Goal: Task Accomplishment & Management: Complete application form

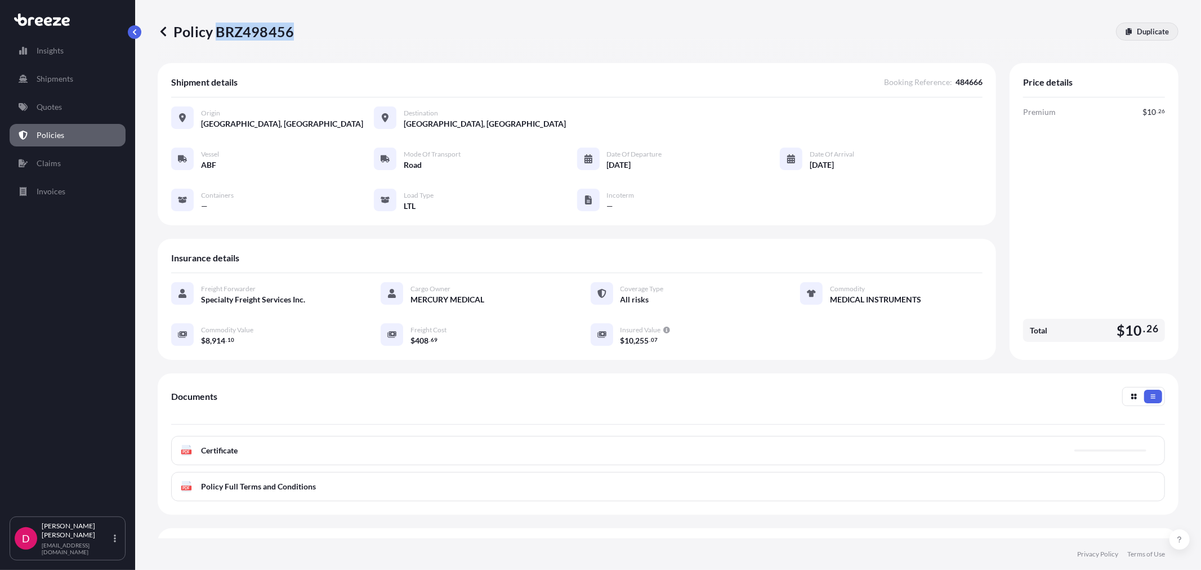
click at [1116, 38] on link "Duplicate" at bounding box center [1147, 32] width 62 height 18
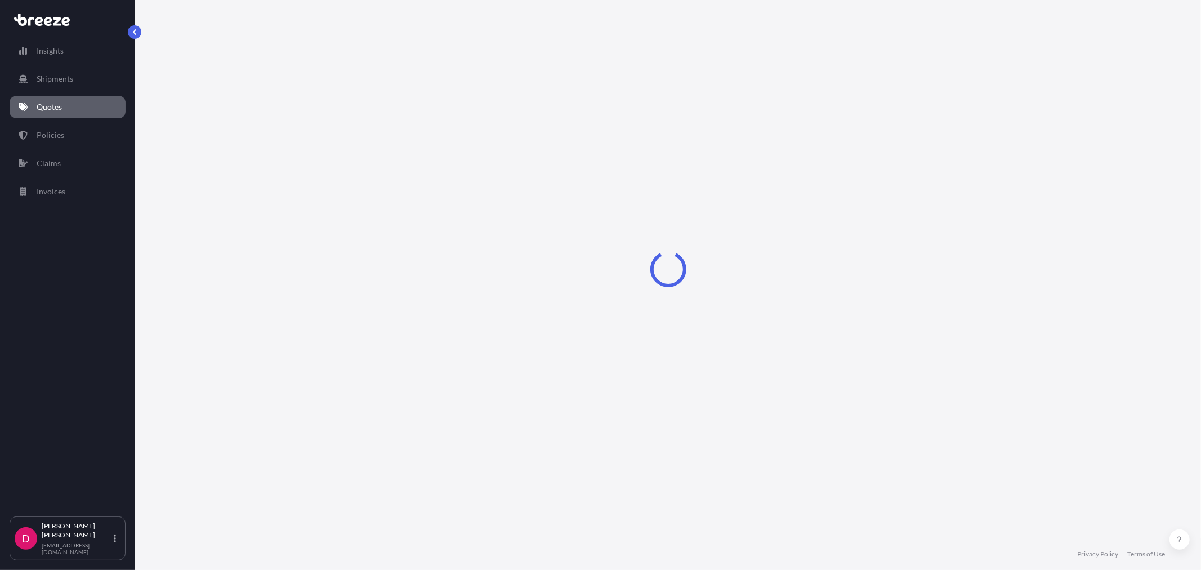
select select "Road"
select select "1"
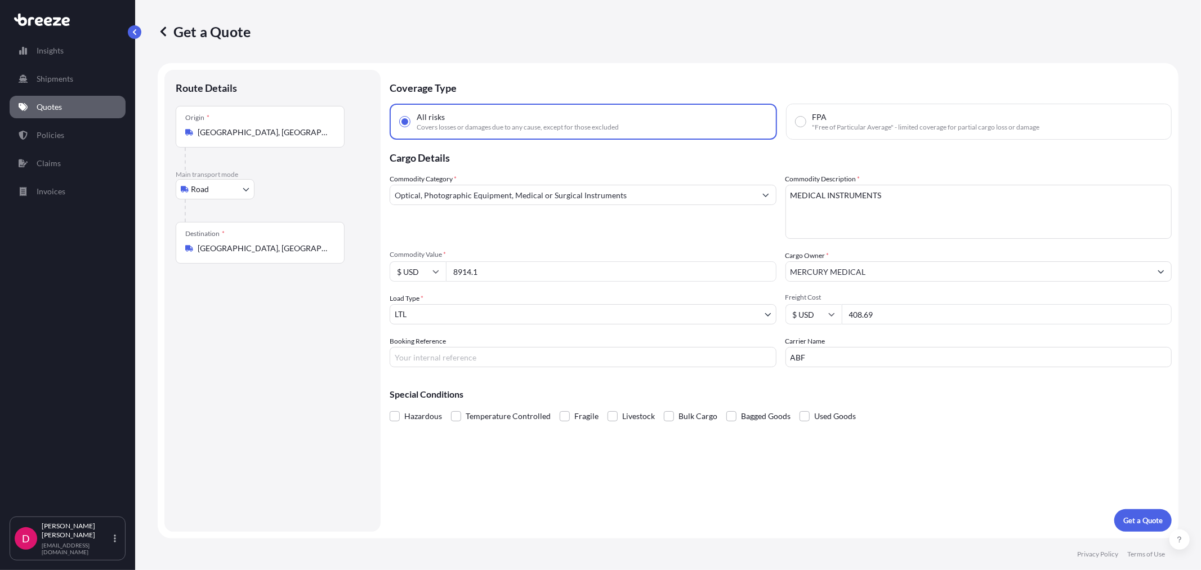
click at [288, 240] on div "Destination * [GEOGRAPHIC_DATA], [GEOGRAPHIC_DATA] 12549, [GEOGRAPHIC_DATA]" at bounding box center [260, 243] width 169 height 42
click at [288, 243] on input "[GEOGRAPHIC_DATA], [GEOGRAPHIC_DATA] 12549, [GEOGRAPHIC_DATA]" at bounding box center [264, 248] width 133 height 11
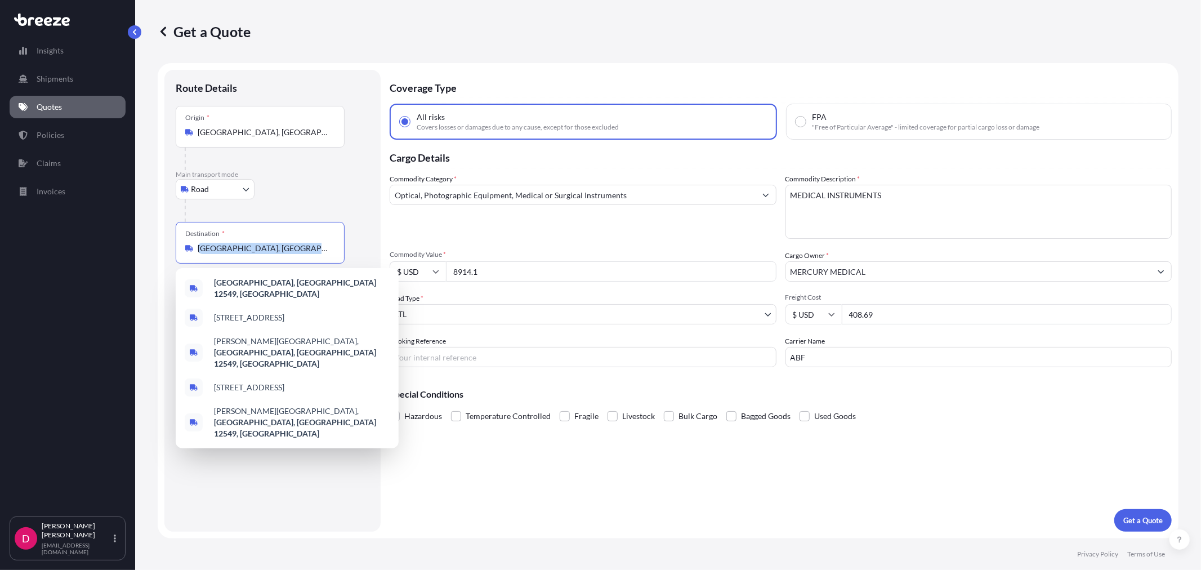
click at [288, 239] on div "Destination * [GEOGRAPHIC_DATA], [GEOGRAPHIC_DATA] 12549, [GEOGRAPHIC_DATA]" at bounding box center [260, 243] width 169 height 42
click at [288, 243] on input "[GEOGRAPHIC_DATA], [GEOGRAPHIC_DATA] 12549, [GEOGRAPHIC_DATA]" at bounding box center [264, 248] width 133 height 11
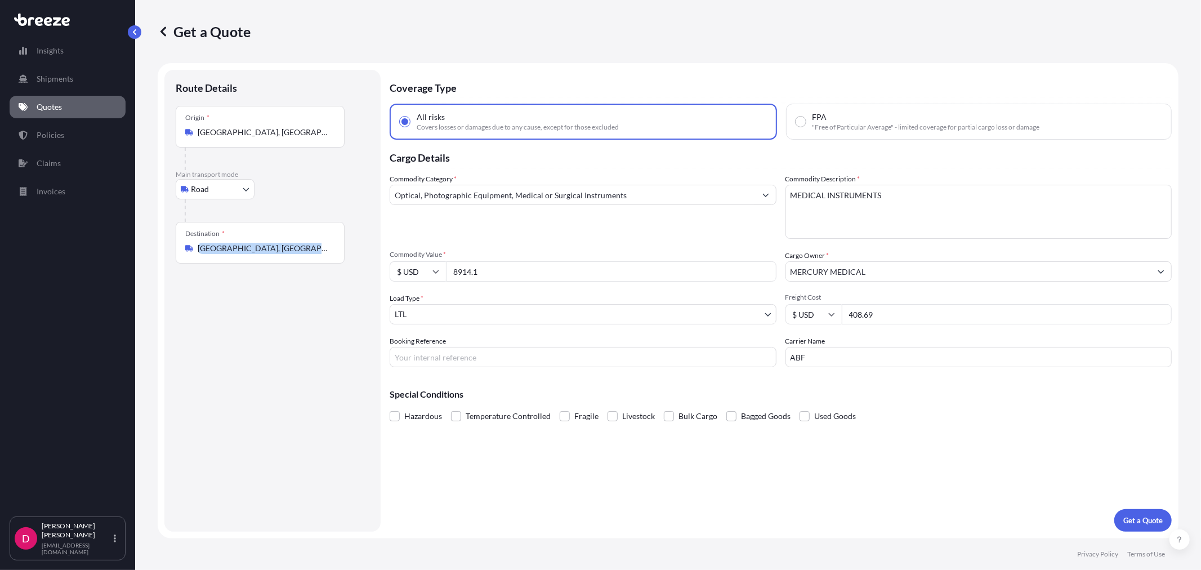
click at [288, 239] on div "Destination * [GEOGRAPHIC_DATA], [GEOGRAPHIC_DATA] 12549, [GEOGRAPHIC_DATA]" at bounding box center [260, 243] width 169 height 42
click at [288, 243] on input "[GEOGRAPHIC_DATA], [GEOGRAPHIC_DATA] 12549, [GEOGRAPHIC_DATA]" at bounding box center [264, 248] width 133 height 11
click at [288, 239] on div "Destination * [GEOGRAPHIC_DATA], [GEOGRAPHIC_DATA] 12549, [GEOGRAPHIC_DATA]" at bounding box center [260, 243] width 169 height 42
click at [288, 243] on input "[GEOGRAPHIC_DATA], [GEOGRAPHIC_DATA] 12549, [GEOGRAPHIC_DATA]" at bounding box center [264, 248] width 133 height 11
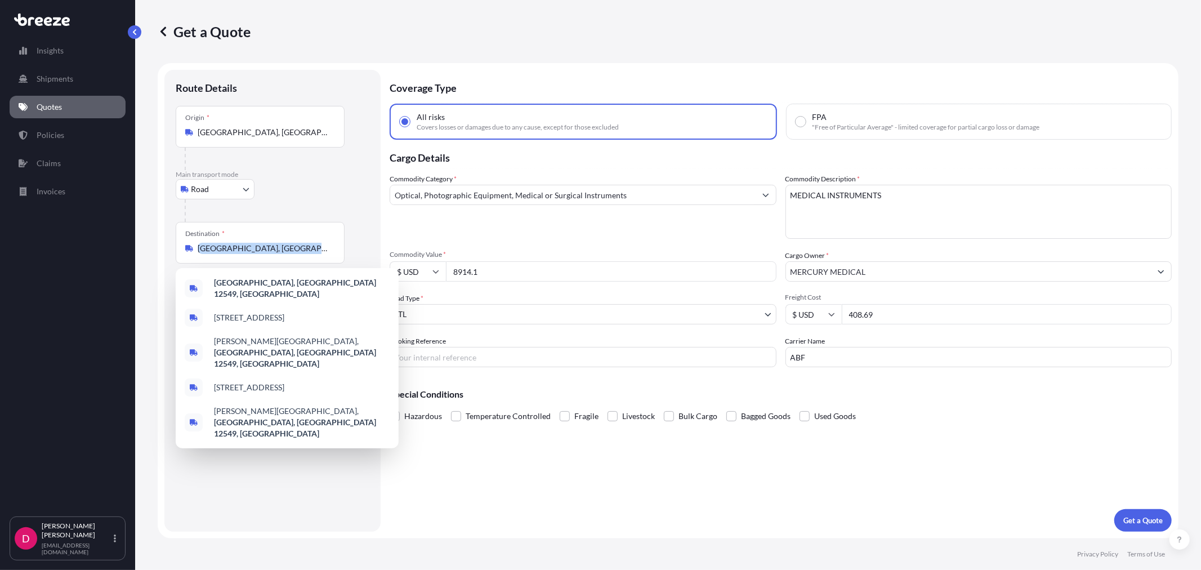
click at [288, 239] on div "Destination * [GEOGRAPHIC_DATA], [GEOGRAPHIC_DATA] 12549, [GEOGRAPHIC_DATA]" at bounding box center [260, 243] width 169 height 42
click at [288, 243] on input "[GEOGRAPHIC_DATA], [GEOGRAPHIC_DATA] 12549, [GEOGRAPHIC_DATA]" at bounding box center [264, 248] width 133 height 11
click at [288, 246] on input "[GEOGRAPHIC_DATA], [GEOGRAPHIC_DATA] 12549, [GEOGRAPHIC_DATA]" at bounding box center [264, 248] width 133 height 11
click at [288, 245] on input "[GEOGRAPHIC_DATA], [GEOGRAPHIC_DATA] 12549, [GEOGRAPHIC_DATA]" at bounding box center [264, 248] width 133 height 11
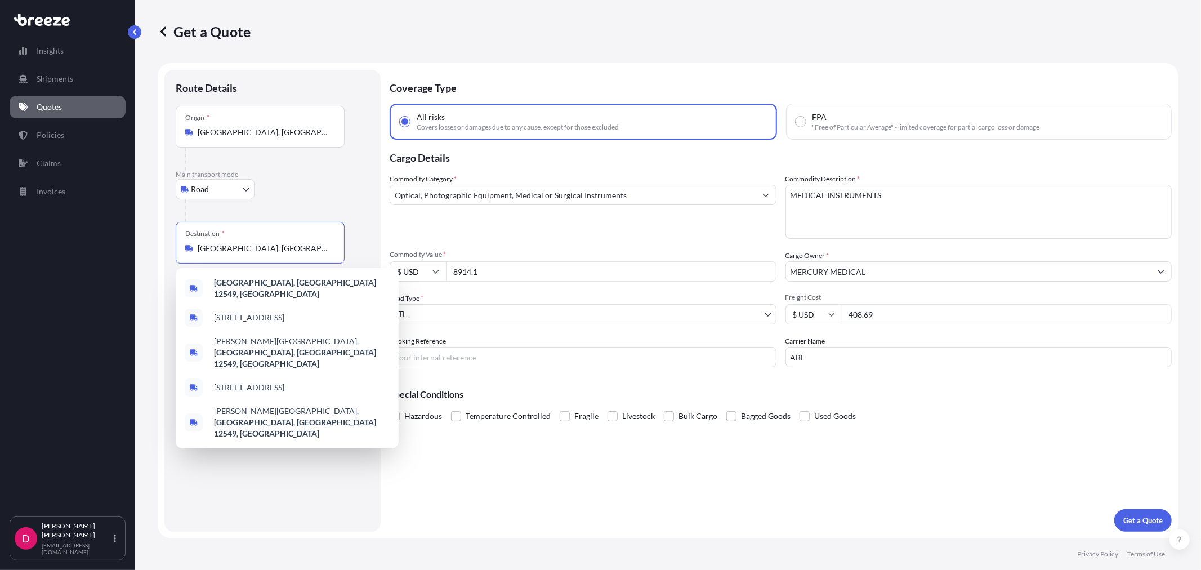
click at [288, 246] on input "[GEOGRAPHIC_DATA], [GEOGRAPHIC_DATA] 12549, [GEOGRAPHIC_DATA]" at bounding box center [264, 248] width 133 height 11
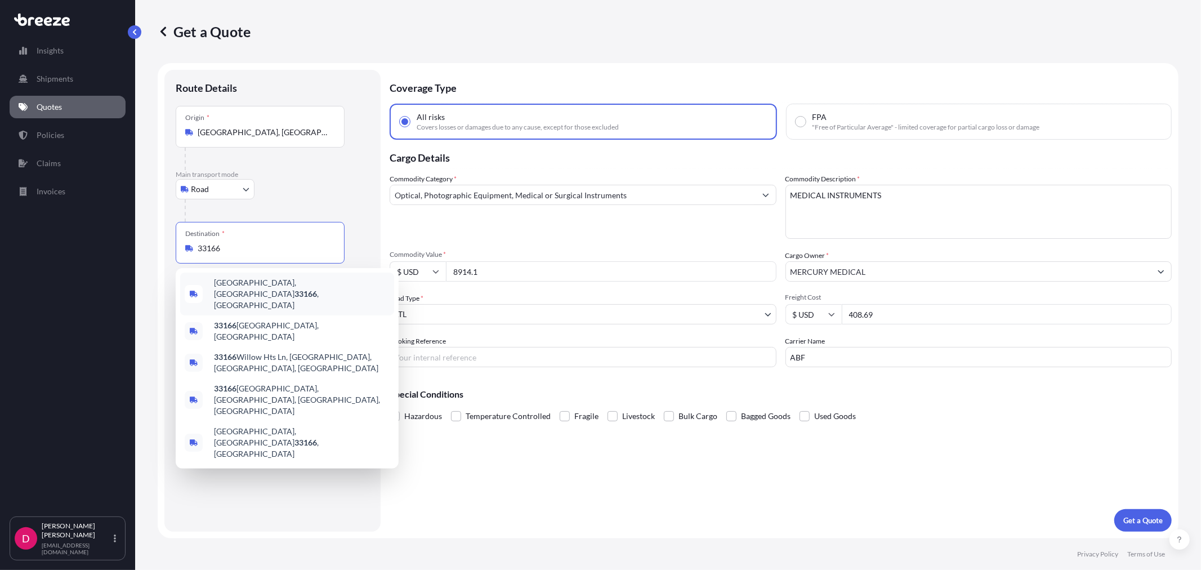
click at [262, 276] on div "[GEOGRAPHIC_DATA] , [GEOGRAPHIC_DATA]" at bounding box center [287, 293] width 214 height 43
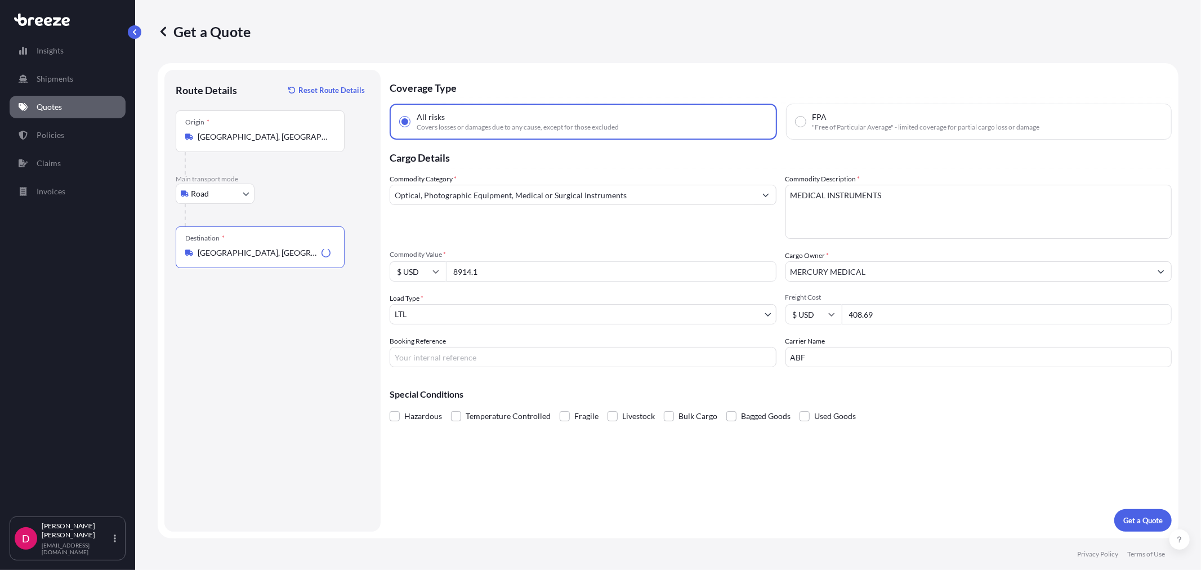
type input "[GEOGRAPHIC_DATA], [GEOGRAPHIC_DATA]"
drag, startPoint x: 524, startPoint y: 265, endPoint x: 402, endPoint y: 279, distance: 122.4
click at [402, 279] on div "$ USD 8914.1" at bounding box center [583, 271] width 387 height 20
paste input "17806.99"
type input "17806.99"
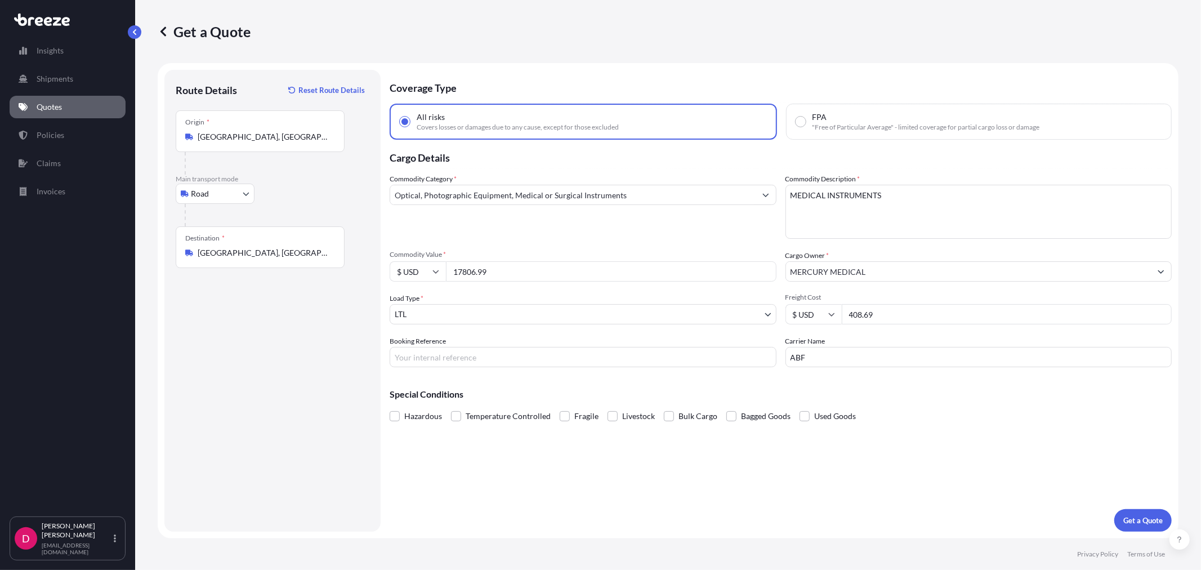
drag, startPoint x: 920, startPoint y: 318, endPoint x: 830, endPoint y: 316, distance: 90.1
click at [830, 316] on div "$ USD 408.69" at bounding box center [978, 314] width 387 height 20
type input "391.73"
click at [479, 350] on input "Booking Reference" at bounding box center [583, 357] width 387 height 20
paste input "484750"
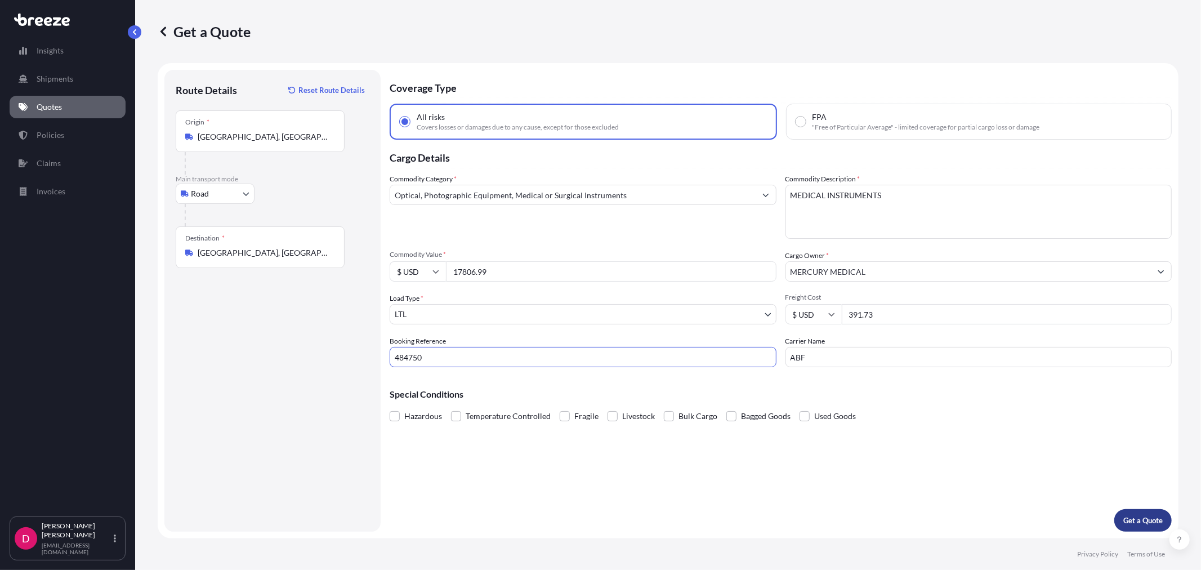
type input "484750"
click at [1145, 517] on p "Get a Quote" at bounding box center [1142, 520] width 39 height 11
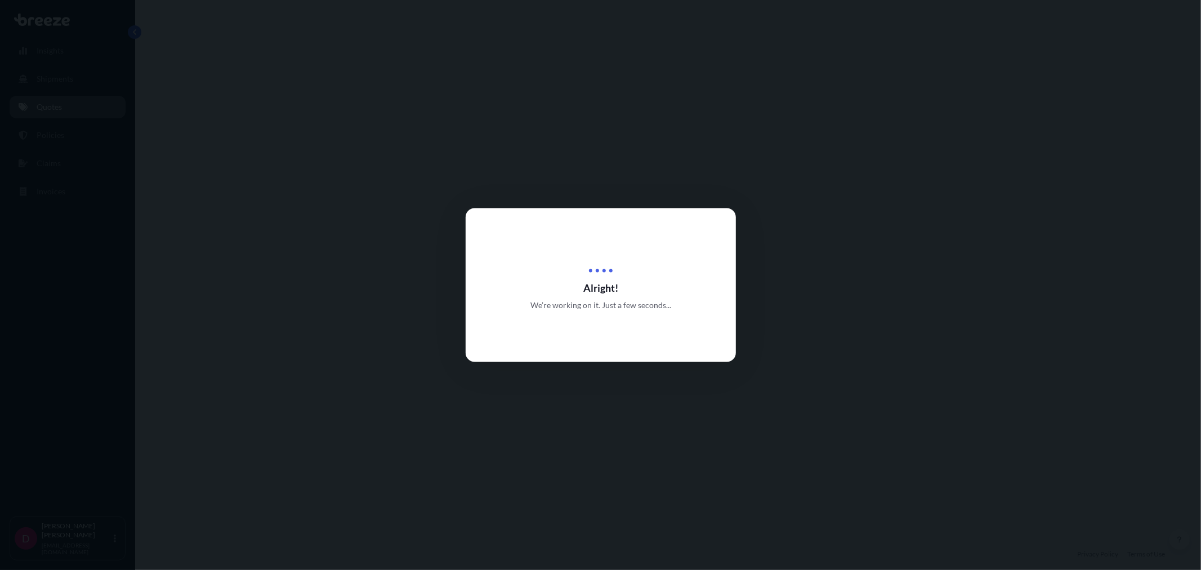
select select "Road"
select select "1"
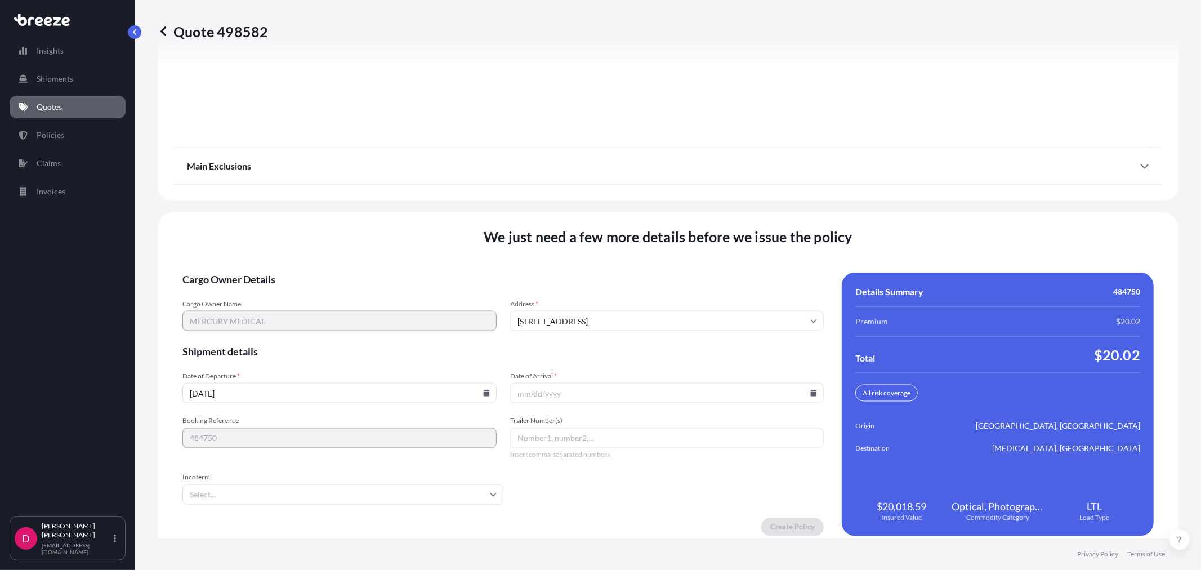
scroll to position [1393, 0]
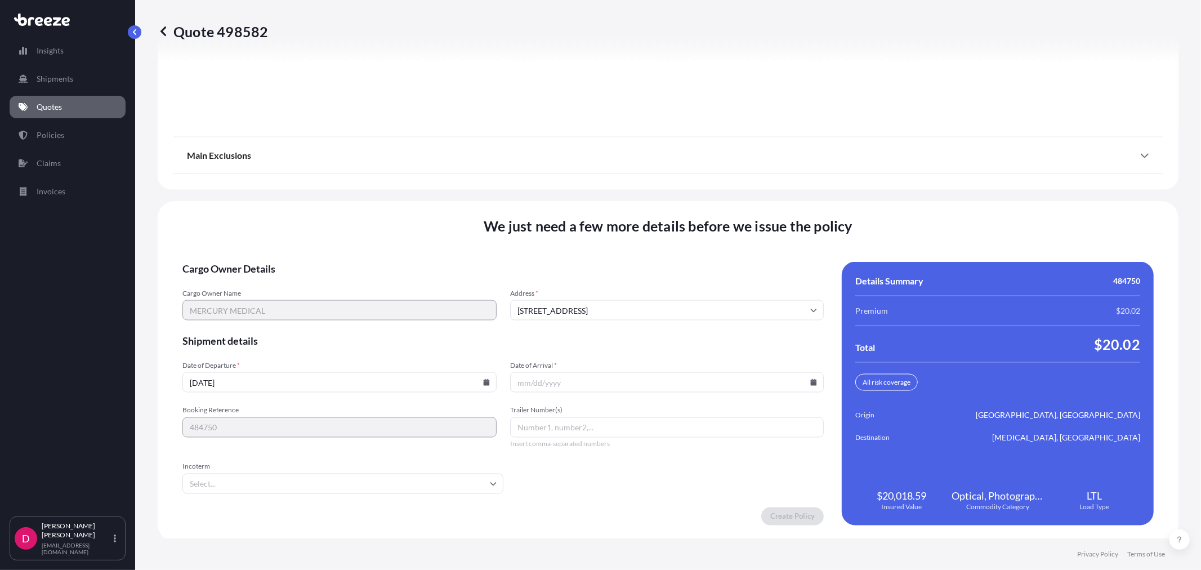
click at [483, 379] on icon at bounding box center [486, 382] width 7 height 7
click at [278, 252] on button "9" at bounding box center [285, 258] width 18 height 18
type input "[DATE]"
click at [811, 379] on icon at bounding box center [814, 382] width 6 height 7
click at [604, 274] on button "16" at bounding box center [610, 279] width 18 height 18
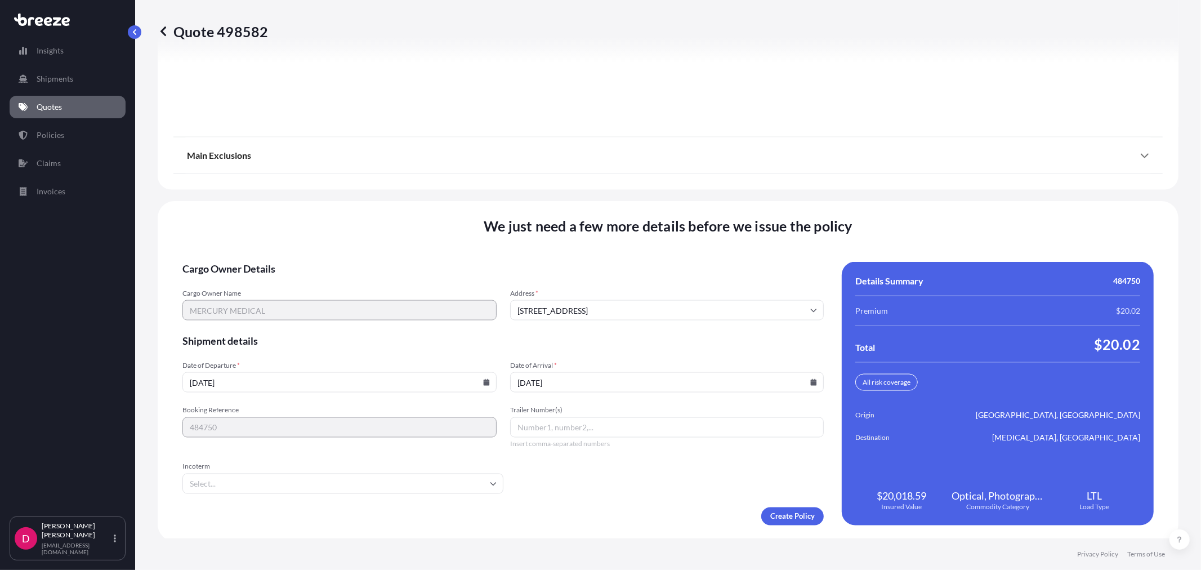
type input "[DATE]"
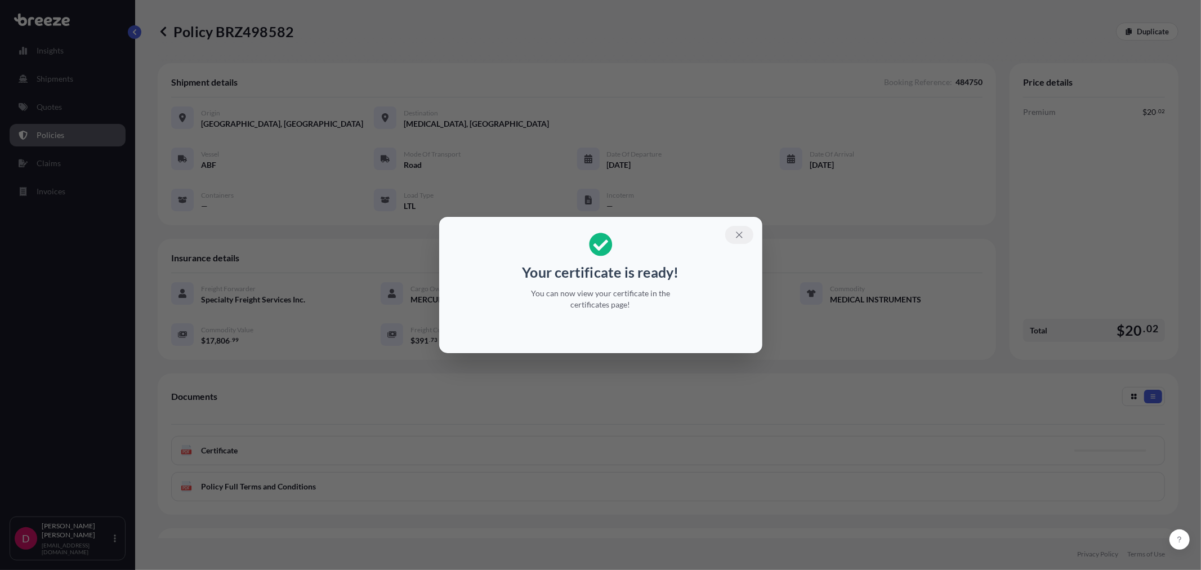
click at [741, 235] on icon "button" at bounding box center [739, 235] width 10 height 10
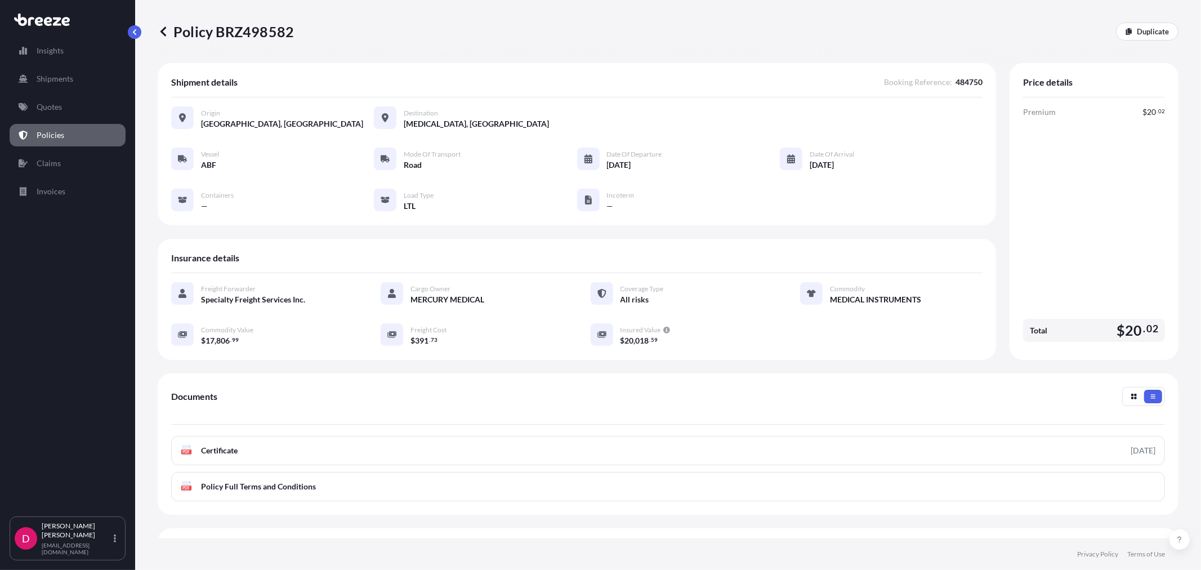
click at [248, 28] on p "Policy BRZ498582" at bounding box center [226, 32] width 136 height 18
copy p "BRZ498582"
click at [187, 154] on div at bounding box center [182, 159] width 23 height 23
click at [1155, 24] on link "Duplicate" at bounding box center [1147, 32] width 62 height 18
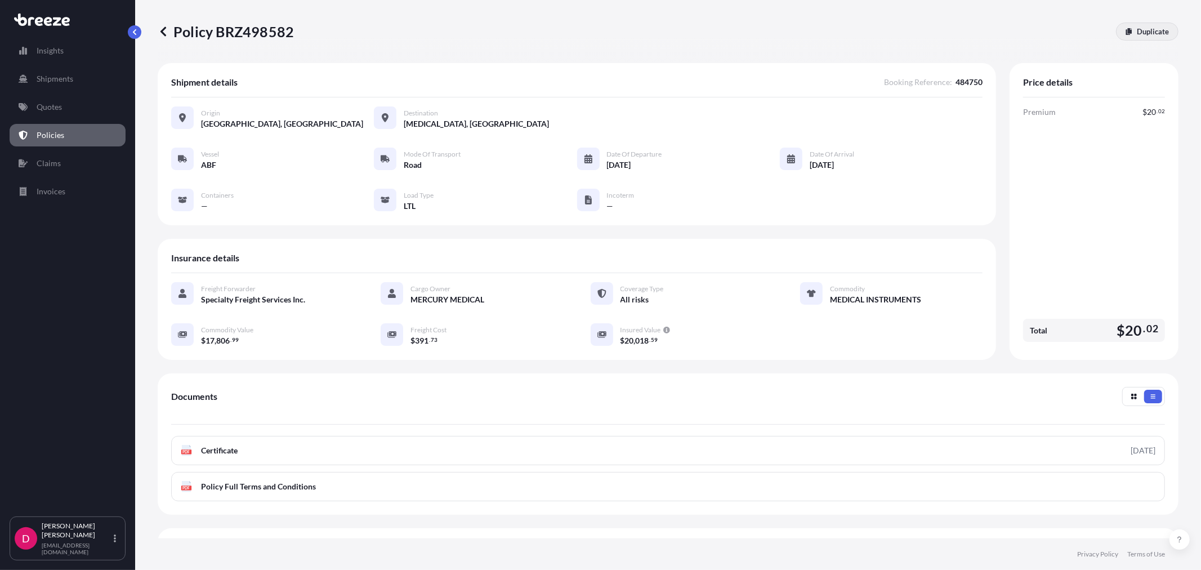
select select "Road"
select select "1"
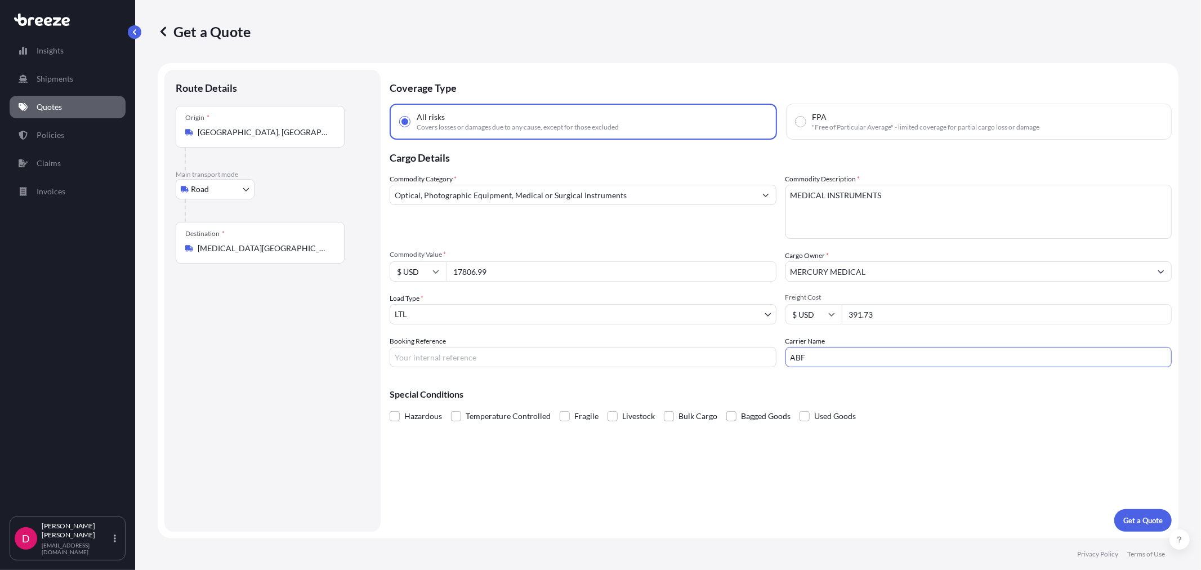
drag, startPoint x: 850, startPoint y: 361, endPoint x: 765, endPoint y: 357, distance: 85.7
click at [765, 357] on div "Commodity Category * Optical, Photographic Equipment, Medical or Surgical Instr…" at bounding box center [781, 270] width 782 height 194
type input "R&L"
click at [504, 266] on input "17806.99" at bounding box center [611, 271] width 330 height 20
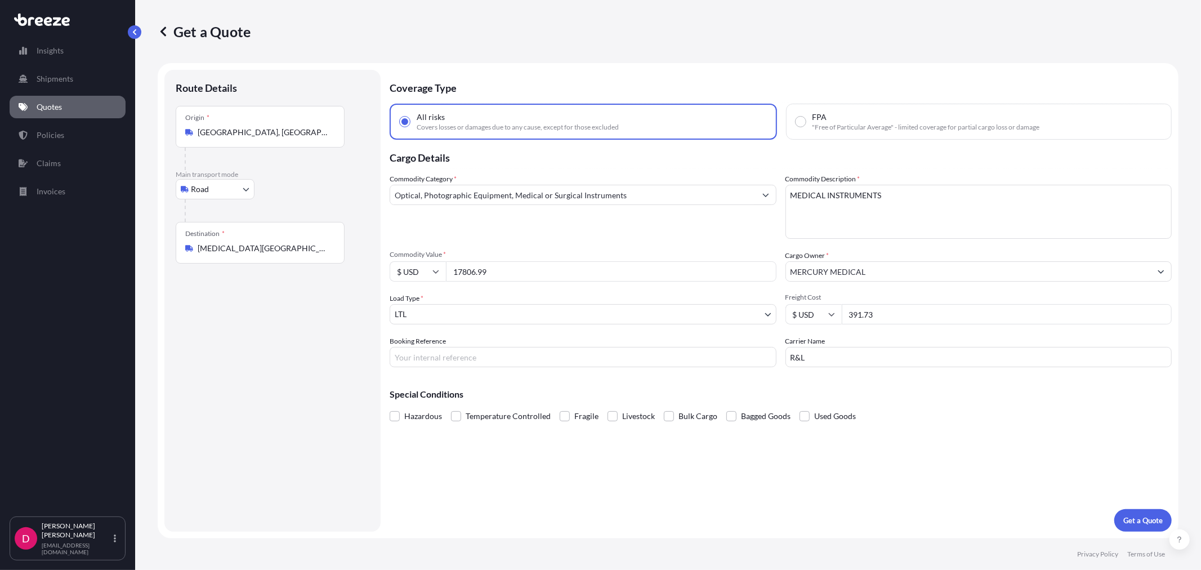
click at [504, 265] on input "17806.99" at bounding box center [611, 271] width 330 height 20
paste input "2219.52"
type input "2219.52"
click at [297, 252] on input "[MEDICAL_DATA][GEOGRAPHIC_DATA], [GEOGRAPHIC_DATA]" at bounding box center [264, 248] width 133 height 11
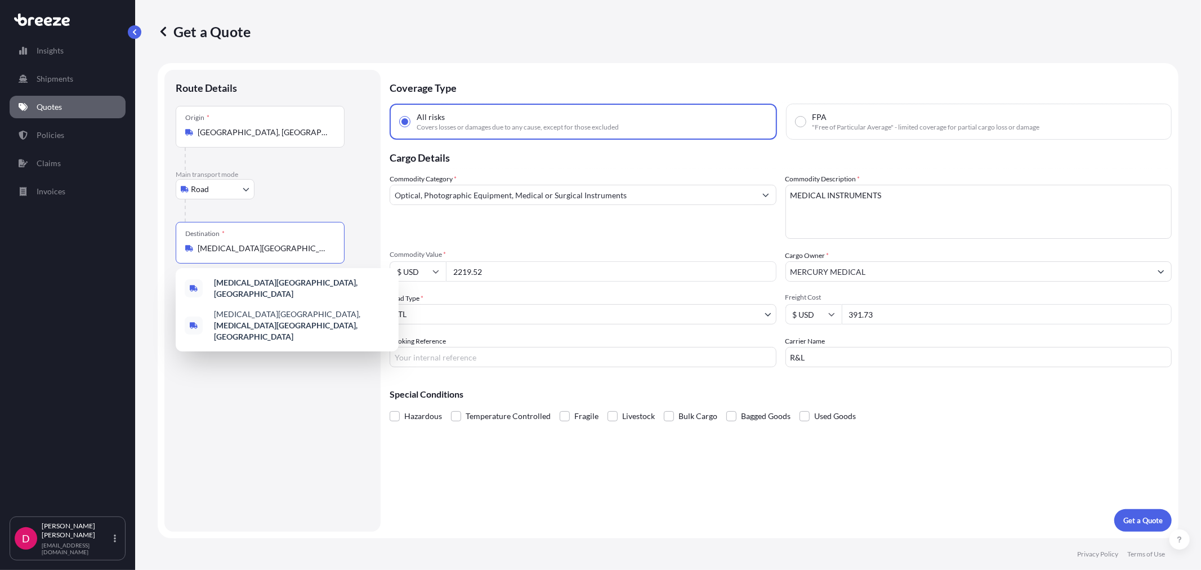
click at [297, 252] on input "[MEDICAL_DATA][GEOGRAPHIC_DATA], [GEOGRAPHIC_DATA]" at bounding box center [264, 248] width 133 height 11
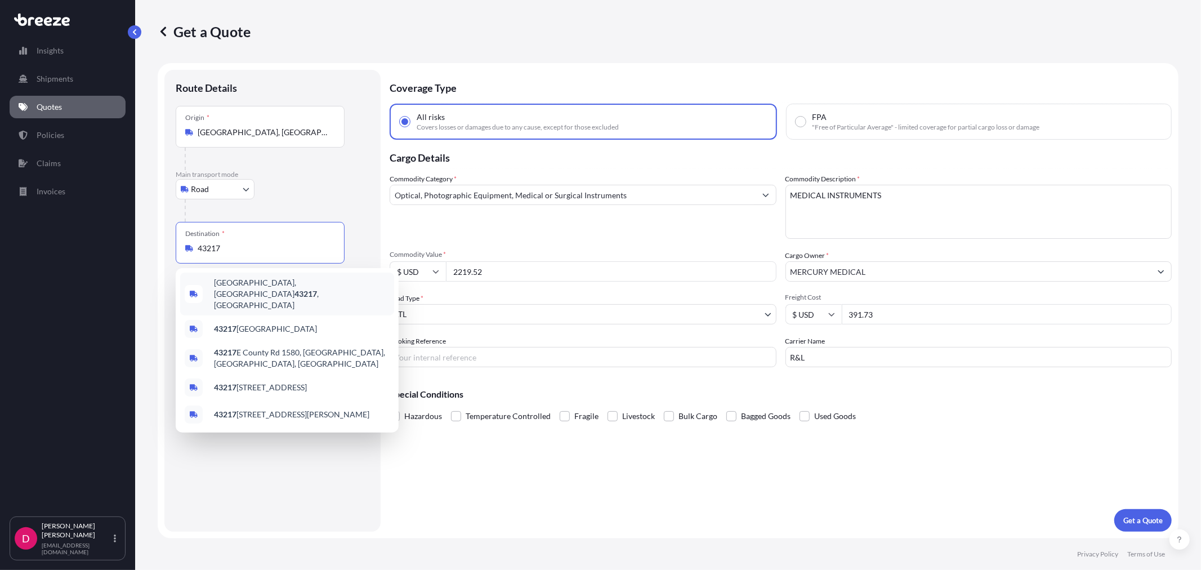
click at [301, 279] on div "[GEOGRAPHIC_DATA] , [GEOGRAPHIC_DATA]" at bounding box center [287, 293] width 214 height 43
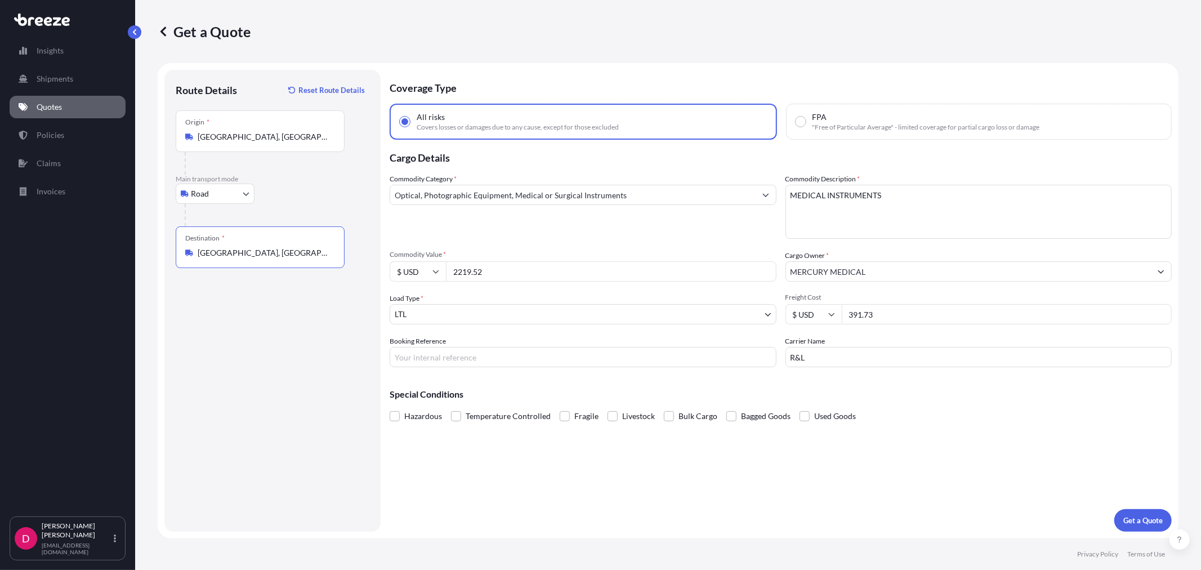
type input "[GEOGRAPHIC_DATA], [GEOGRAPHIC_DATA]"
click at [436, 356] on input "Booking Reference" at bounding box center [583, 357] width 387 height 20
type input "484764"
click at [1132, 519] on p "Get a Quote" at bounding box center [1142, 520] width 39 height 11
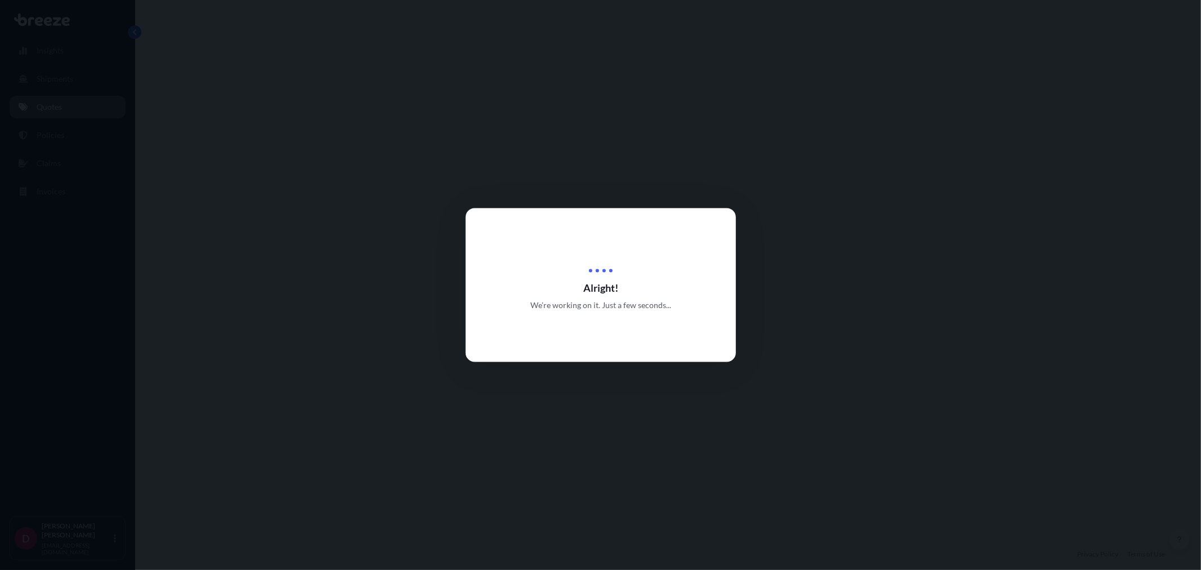
select select "Road"
select select "1"
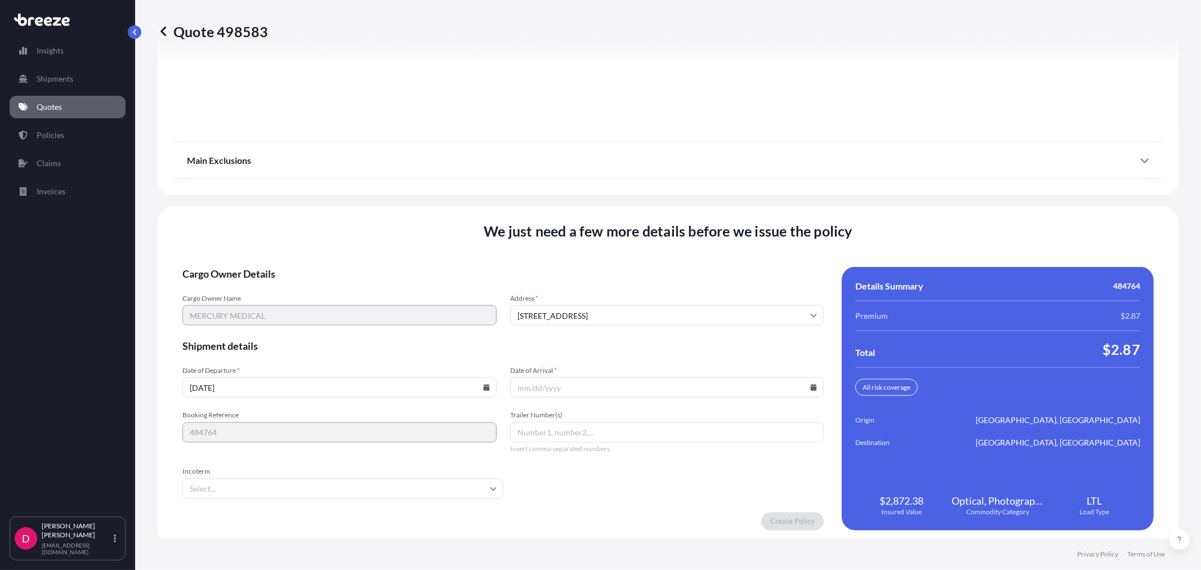
scroll to position [1393, 0]
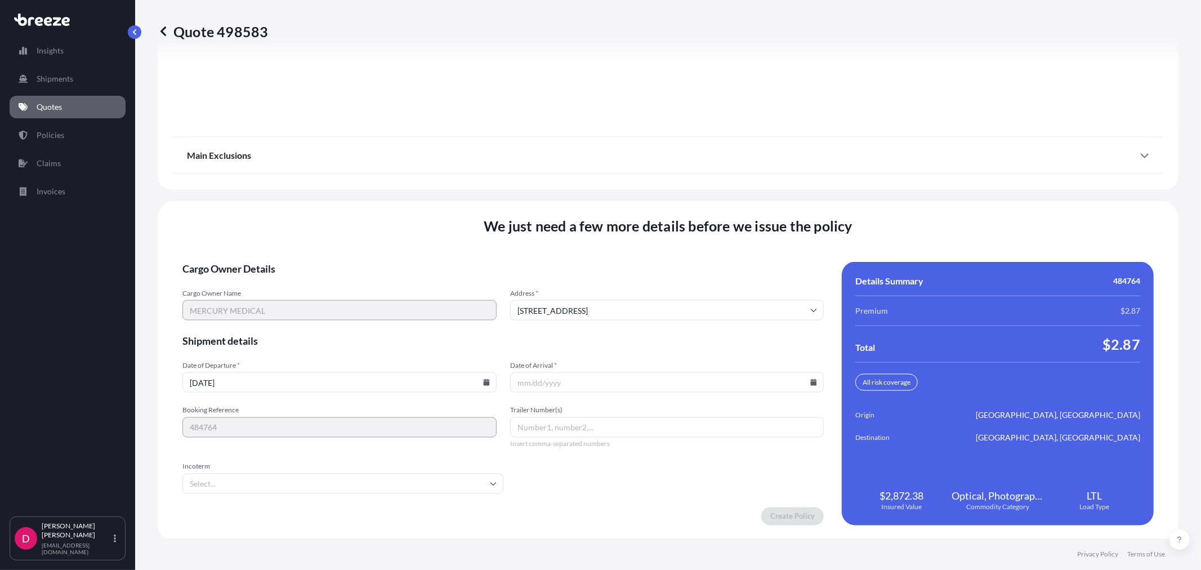
click at [485, 379] on icon at bounding box center [486, 382] width 6 height 7
click at [285, 256] on button "9" at bounding box center [285, 258] width 18 height 18
type input "[DATE]"
click at [811, 379] on icon at bounding box center [814, 382] width 6 height 7
click at [608, 278] on button "16" at bounding box center [610, 279] width 18 height 18
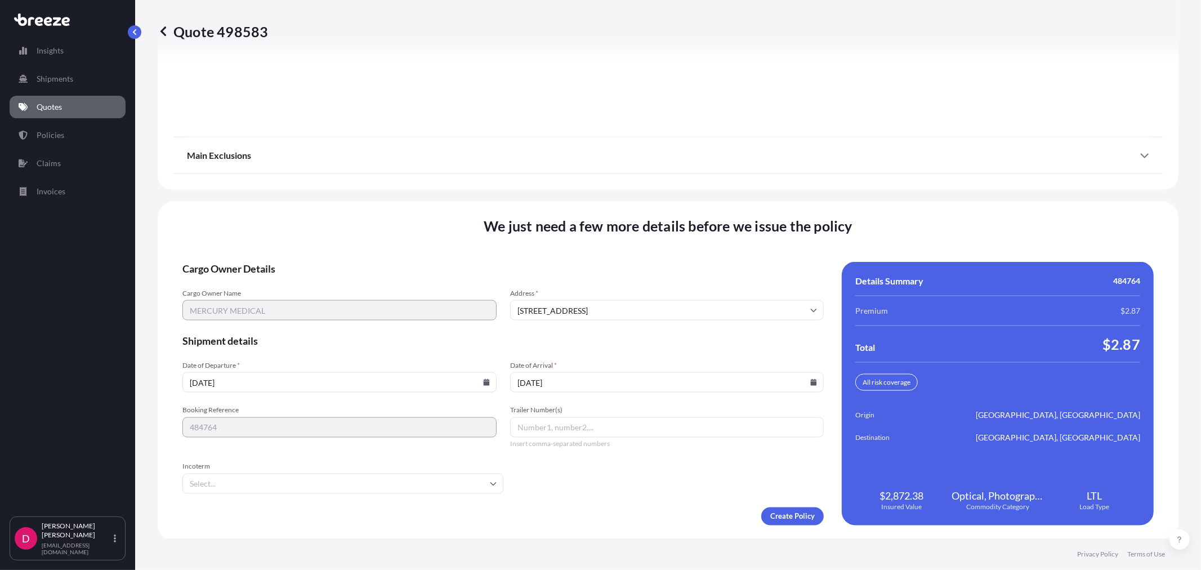
click at [811, 380] on icon at bounding box center [814, 382] width 6 height 7
click at [692, 280] on button "19" at bounding box center [689, 279] width 18 height 18
type input "[DATE]"
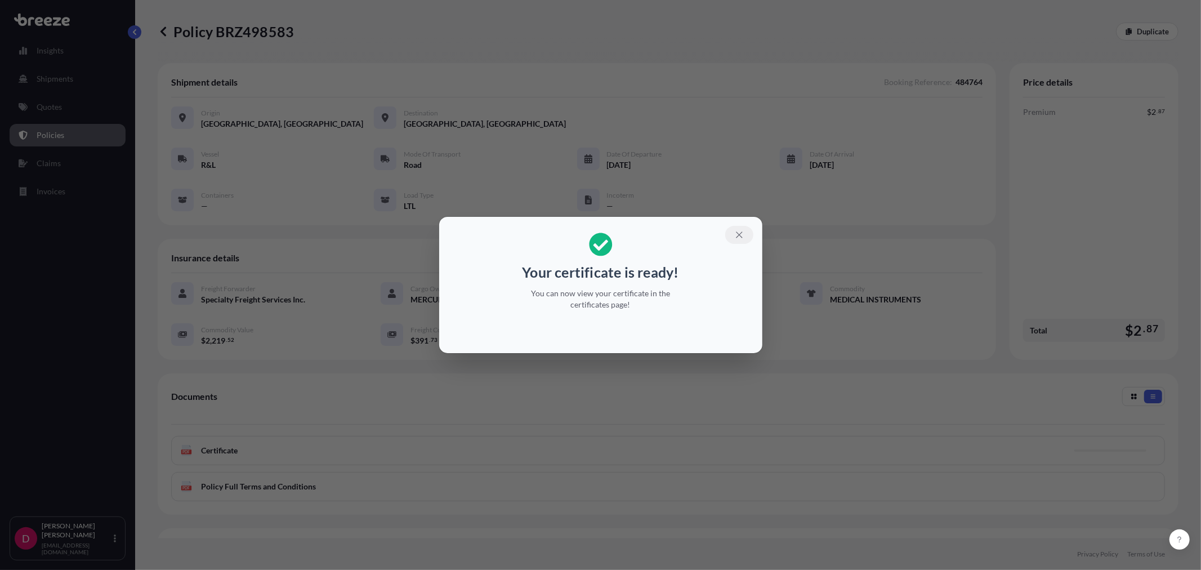
click at [742, 231] on icon "button" at bounding box center [739, 235] width 10 height 10
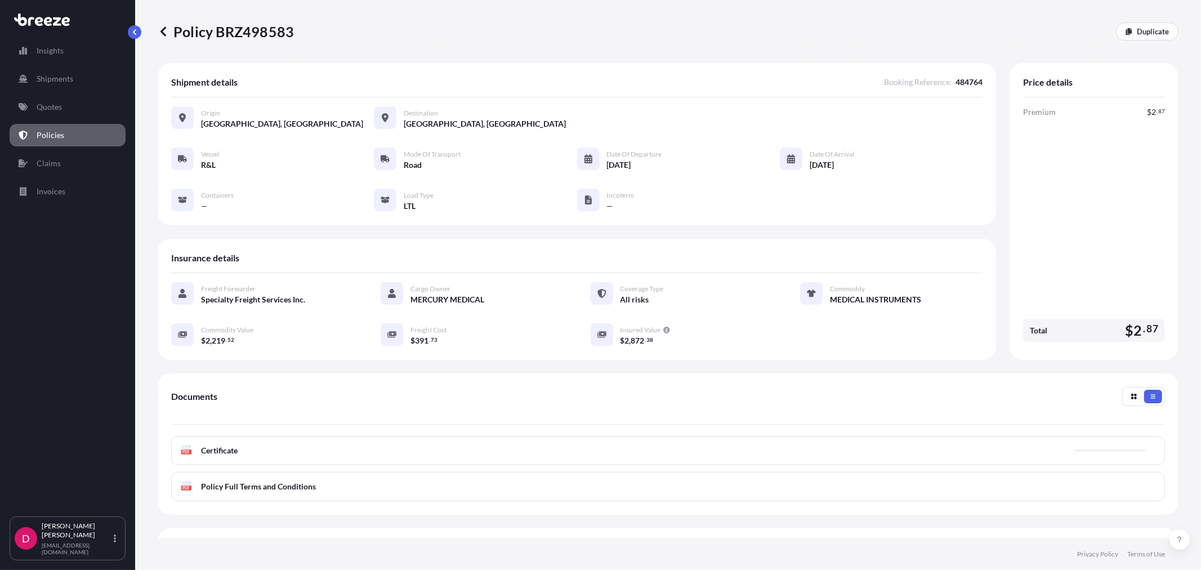
click at [243, 33] on p "Policy BRZ498583" at bounding box center [226, 32] width 136 height 18
copy p "BRZ498583"
